Goal: Information Seeking & Learning: Understand process/instructions

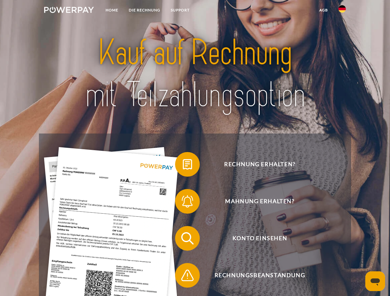
click at [69, 11] on img at bounding box center [69, 10] width 50 height 6
click at [342, 11] on img at bounding box center [341, 8] width 7 height 7
click at [323, 10] on link "agb" at bounding box center [323, 10] width 19 height 11
click at [183, 166] on span at bounding box center [178, 164] width 31 height 31
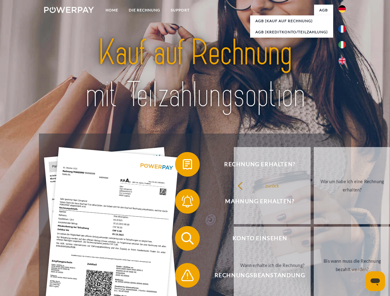
click at [183, 203] on span at bounding box center [178, 201] width 31 height 31
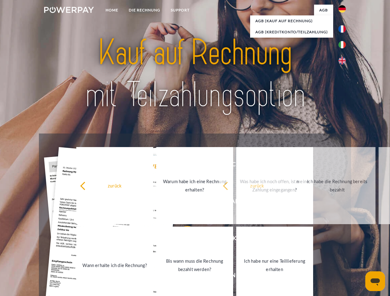
click at [183, 240] on link "Bis wann muss die Rechnung bezahlt werden?" at bounding box center [194, 265] width 77 height 77
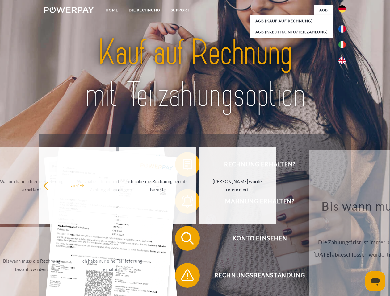
click at [183, 277] on span at bounding box center [178, 275] width 31 height 31
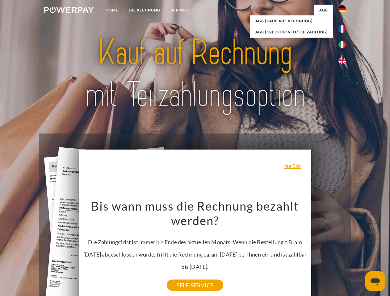
click at [375, 281] on icon "Messaging-Fenster öffnen" at bounding box center [374, 282] width 9 height 7
